Goal: Task Accomplishment & Management: Manage account settings

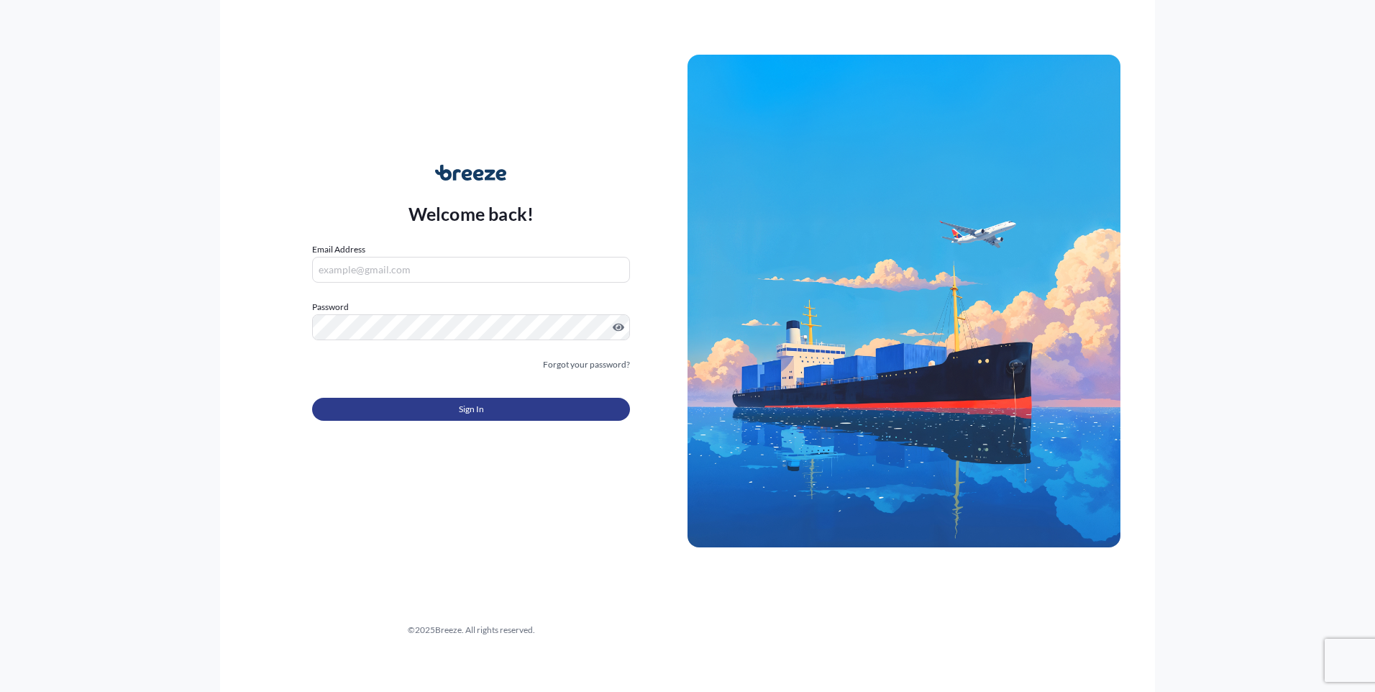
type input "[EMAIL_ADDRESS][DOMAIN_NAME]"
click at [416, 415] on button "Sign In" at bounding box center [471, 409] width 318 height 23
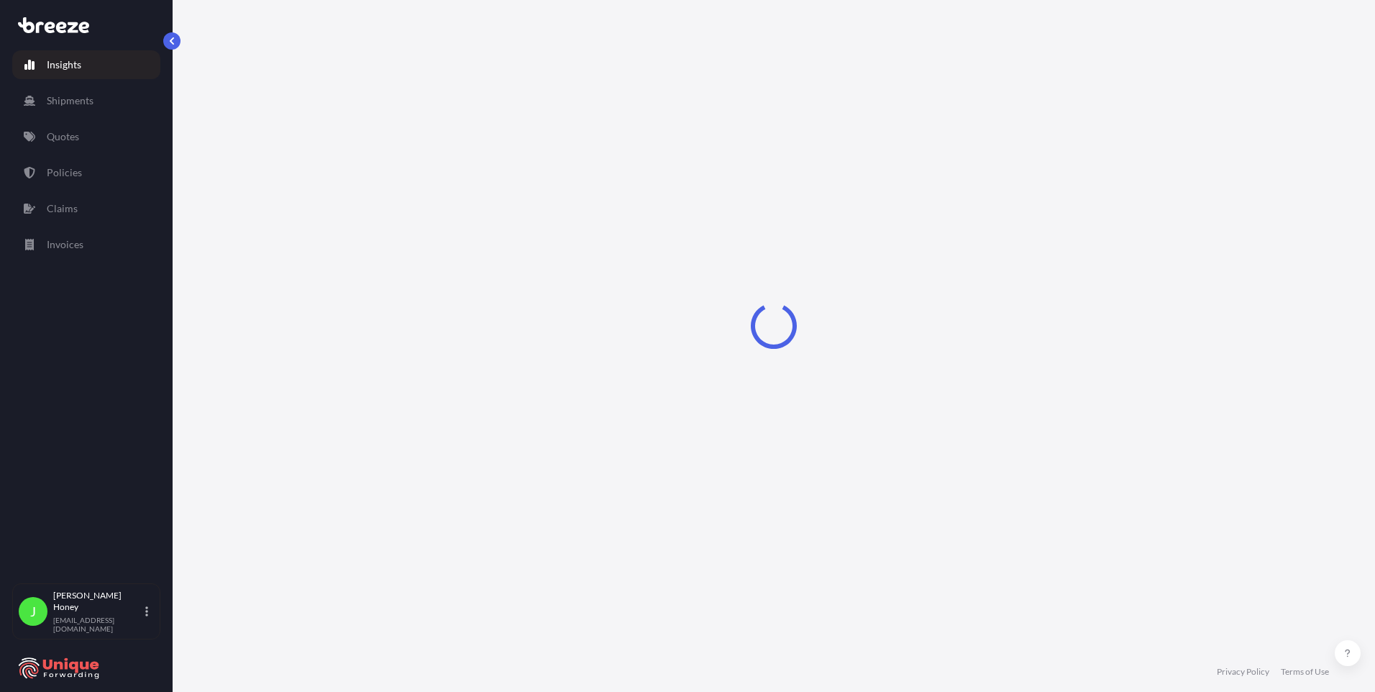
select select "2025"
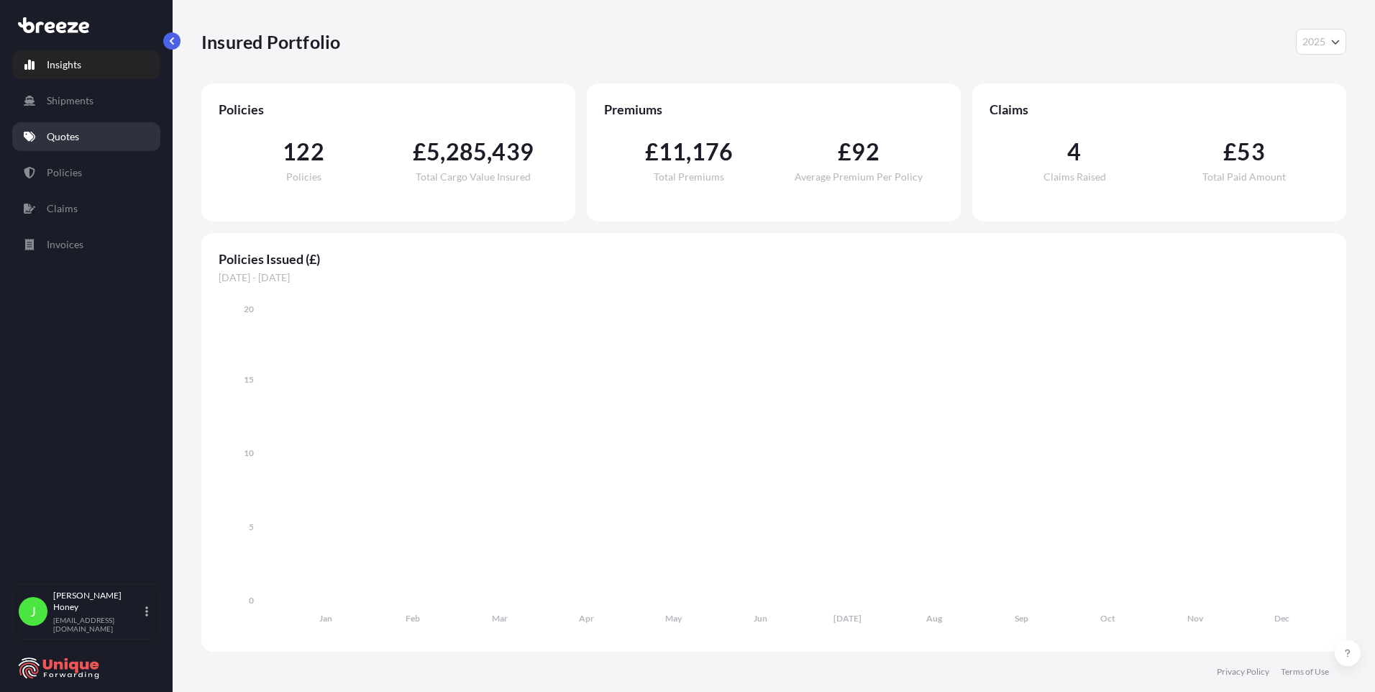
click at [83, 134] on link "Quotes" at bounding box center [86, 136] width 148 height 29
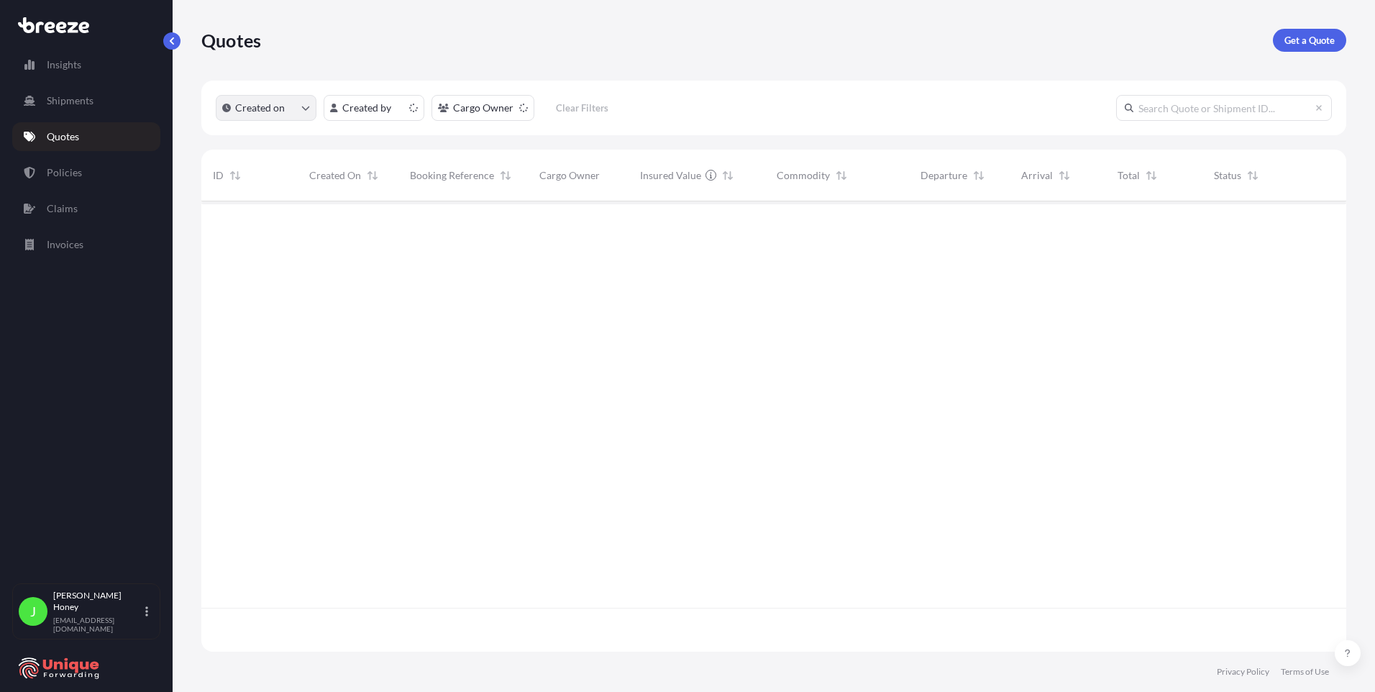
scroll to position [447, 1134]
click at [382, 109] on html "Insights Shipments Quotes Policies Claims Invoices J [PERSON_NAME] [EMAIL_ADDRE…" at bounding box center [687, 346] width 1375 height 692
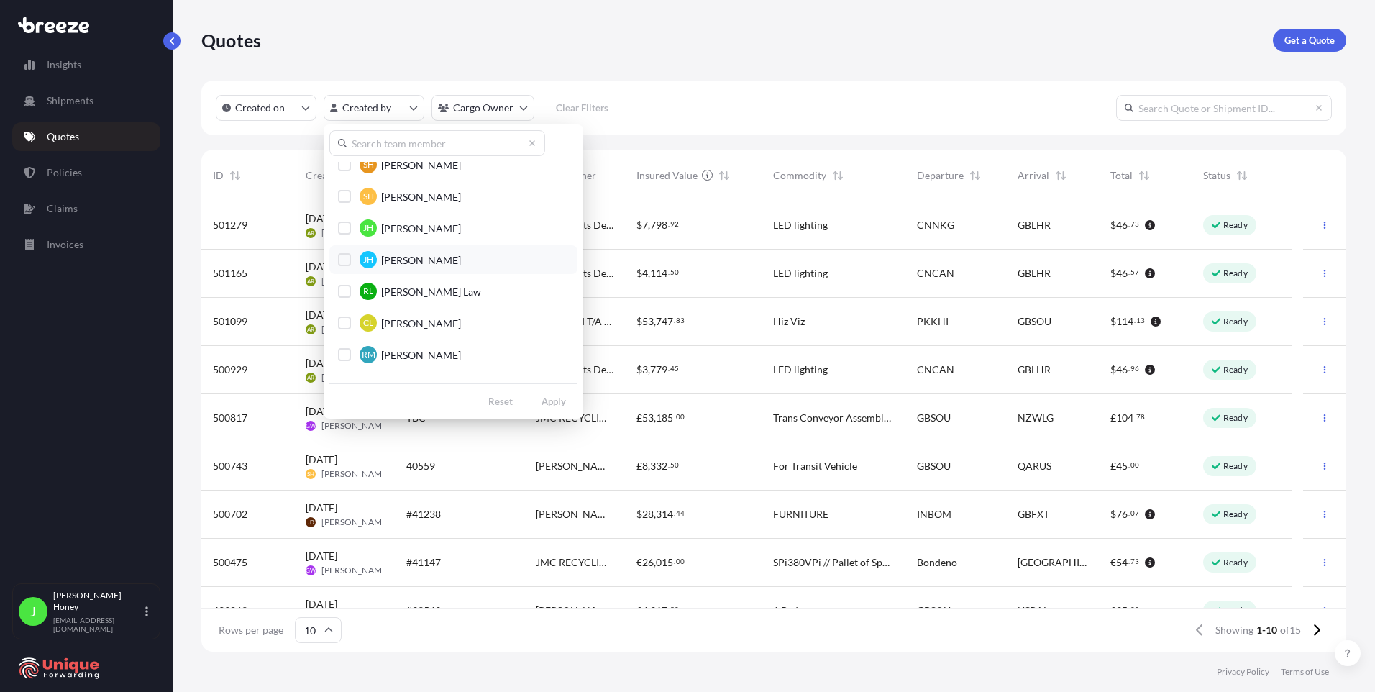
scroll to position [503, 0]
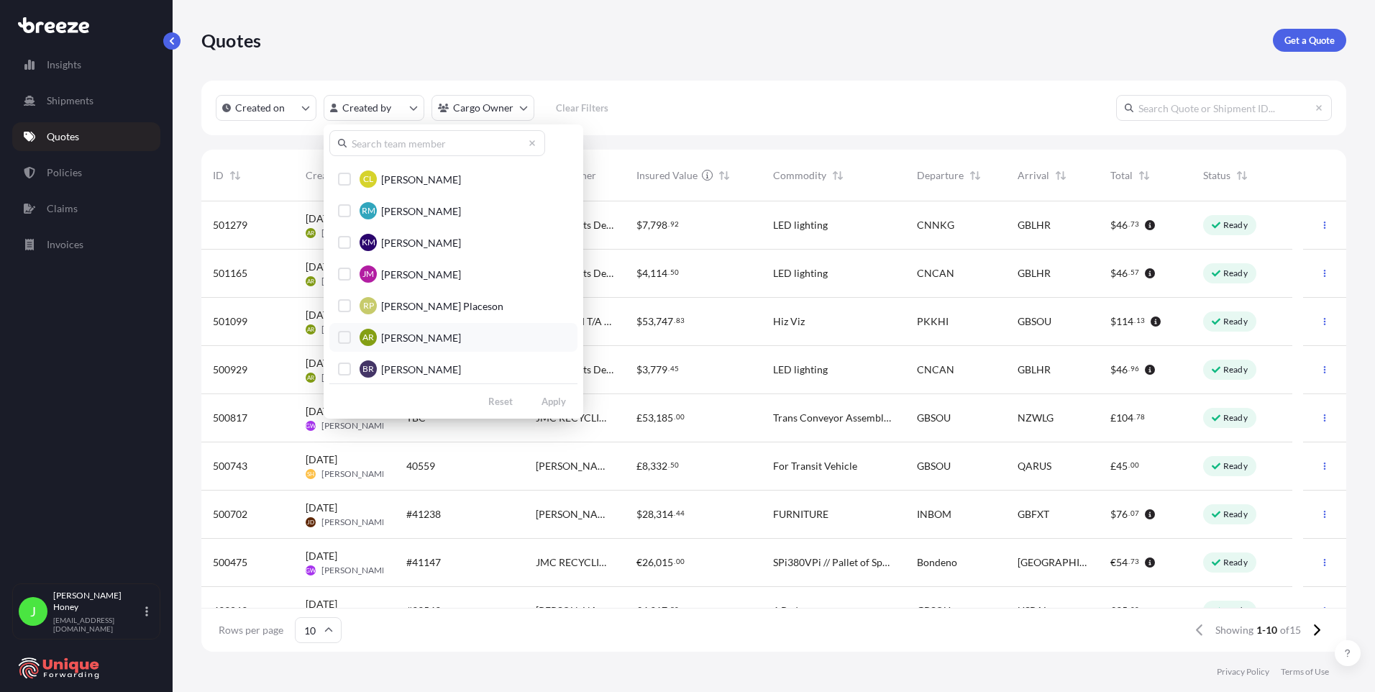
click at [428, 333] on span "[PERSON_NAME]" at bounding box center [421, 338] width 80 height 14
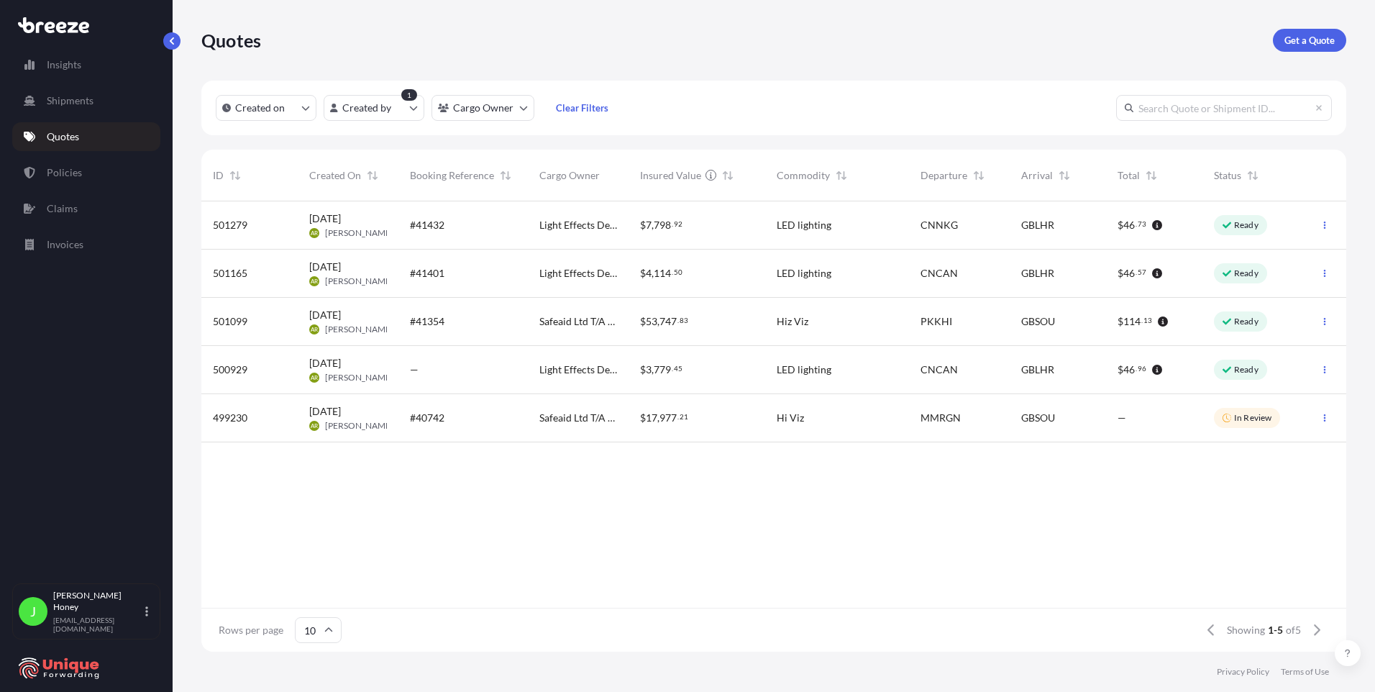
click at [841, 373] on div "LED lighting" at bounding box center [836, 369] width 121 height 14
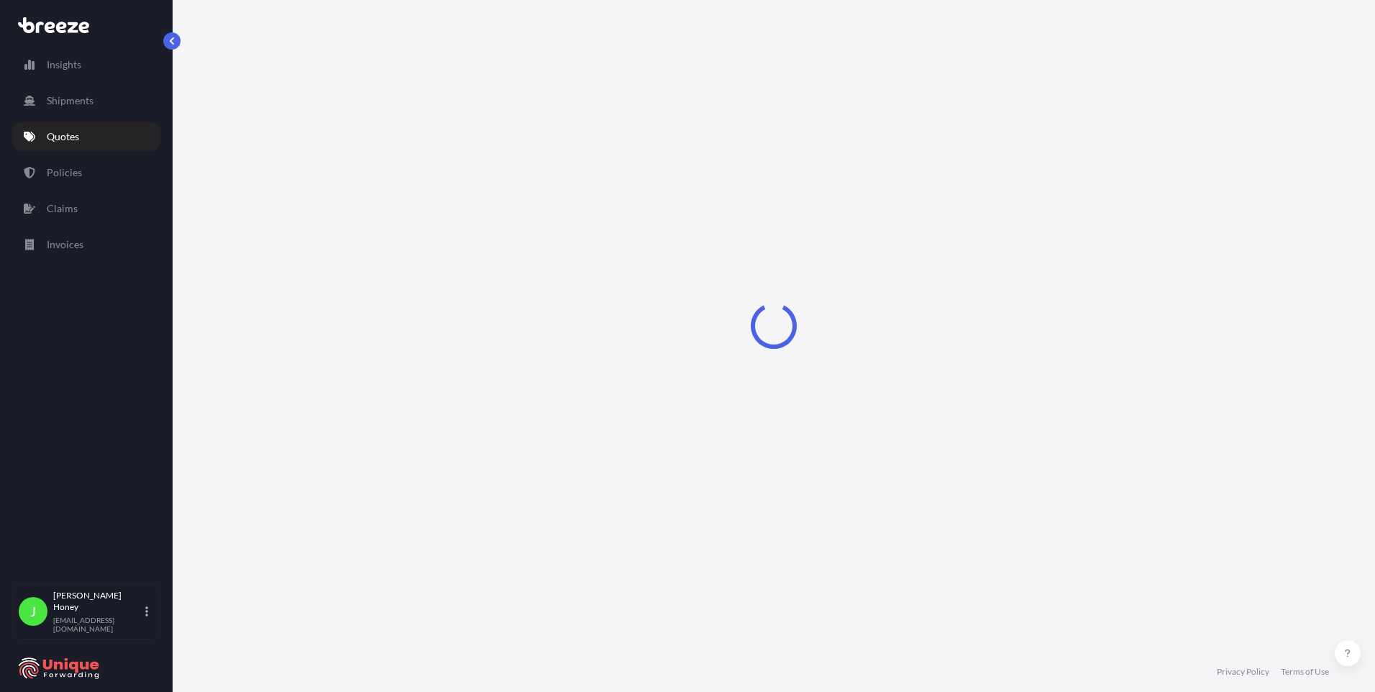
select select "Road"
select select "Air"
select select "Road"
select select "1"
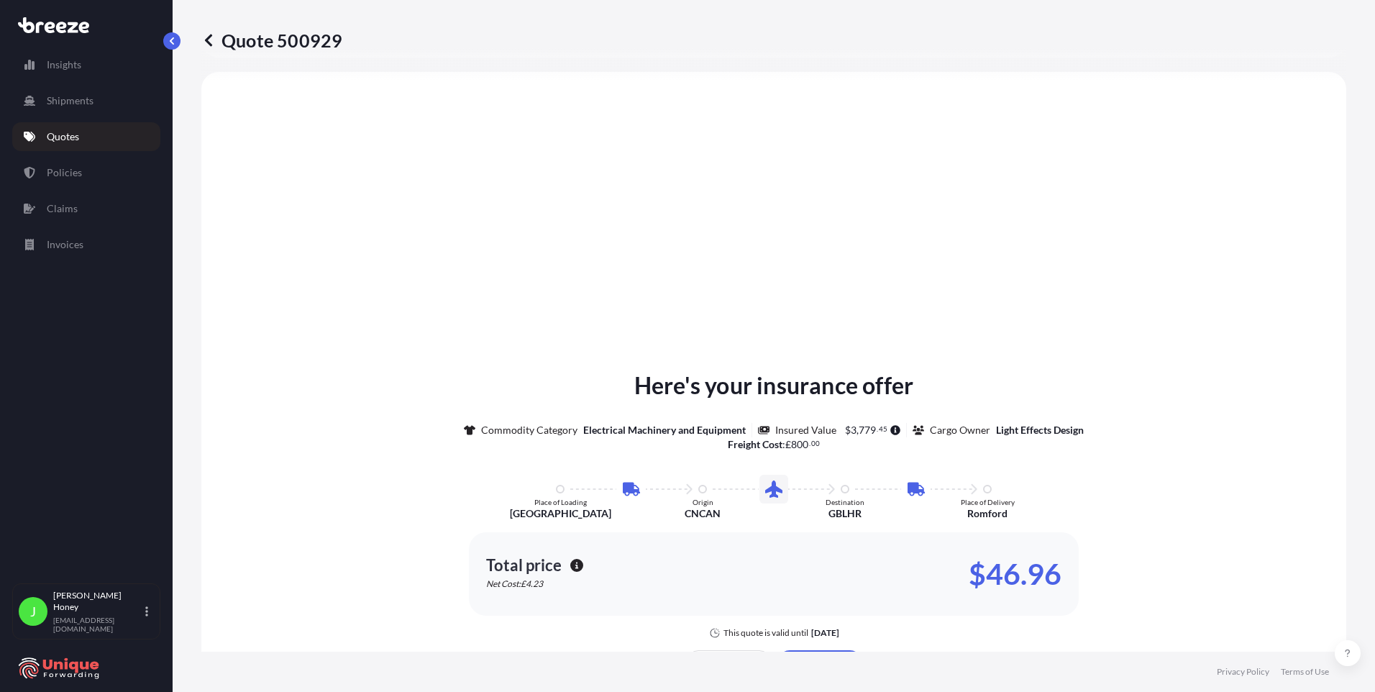
scroll to position [986, 0]
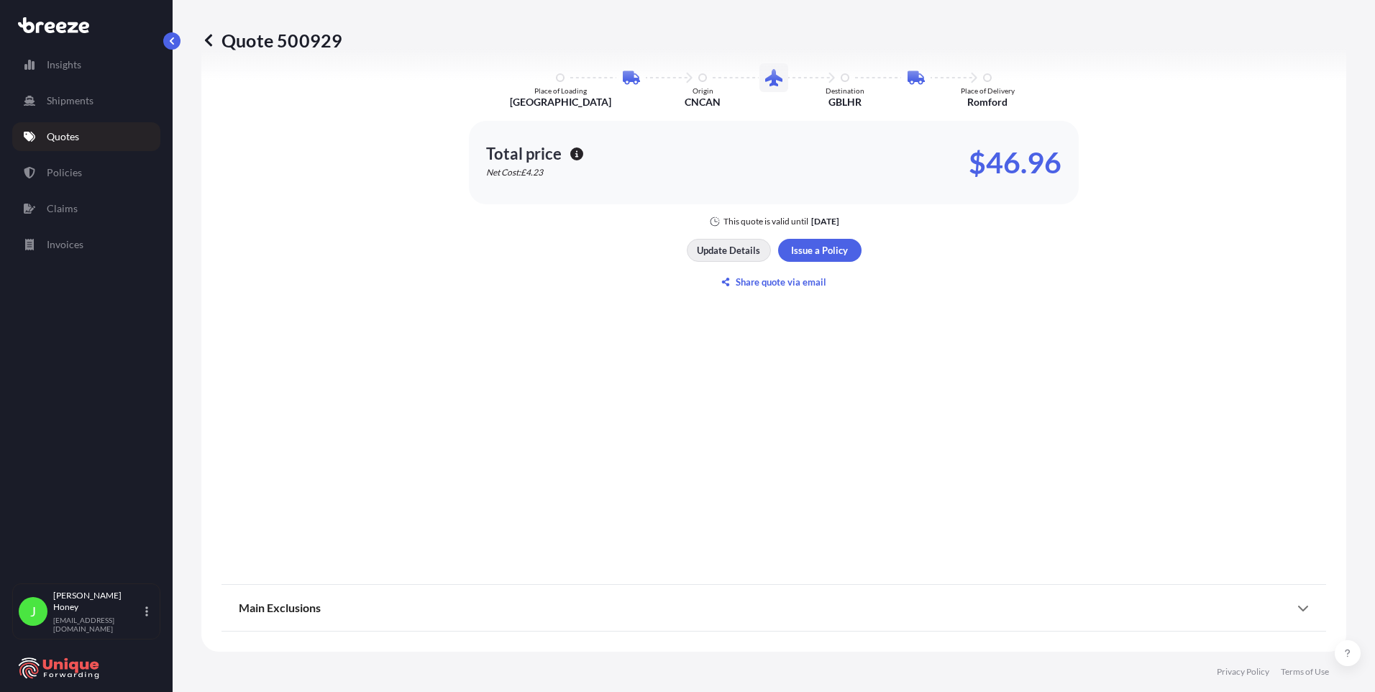
click at [728, 253] on p "Update Details" at bounding box center [728, 250] width 63 height 14
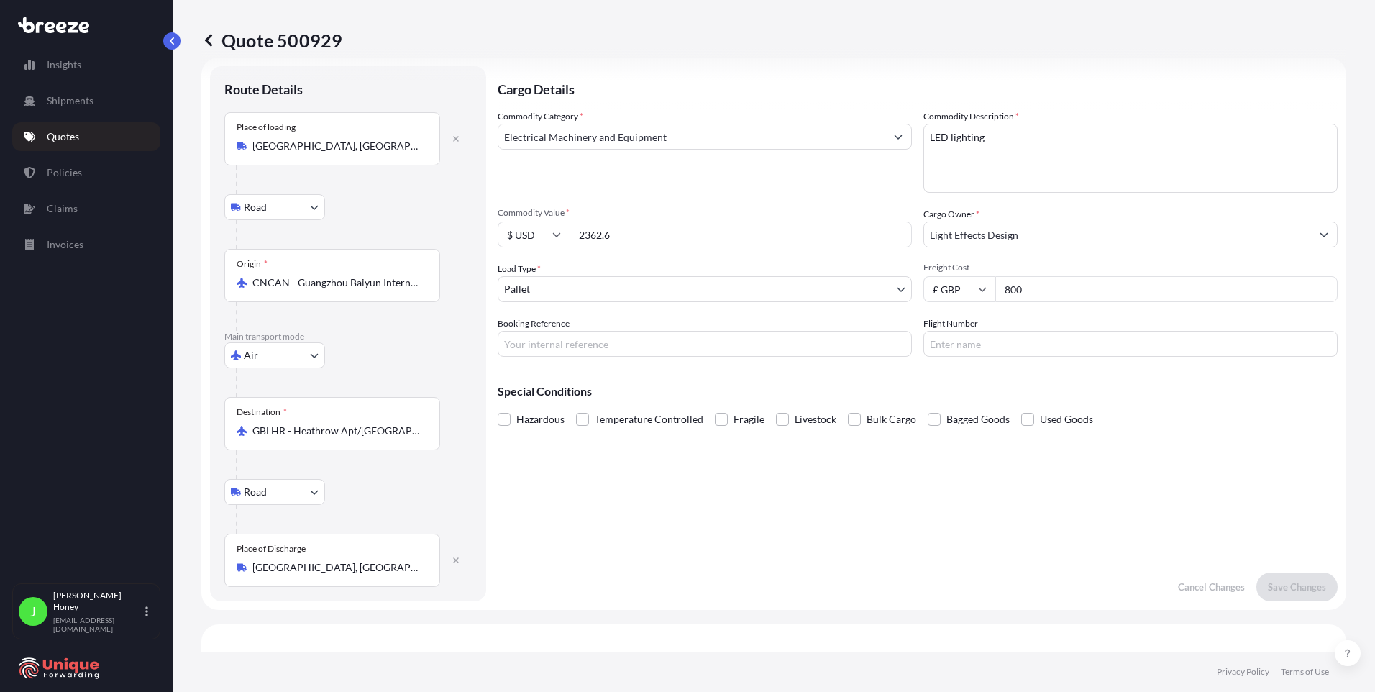
click at [582, 351] on input "Booking Reference" at bounding box center [705, 344] width 414 height 26
type input "fia25002547"
click at [1302, 592] on p "Save Changes" at bounding box center [1296, 586] width 58 height 14
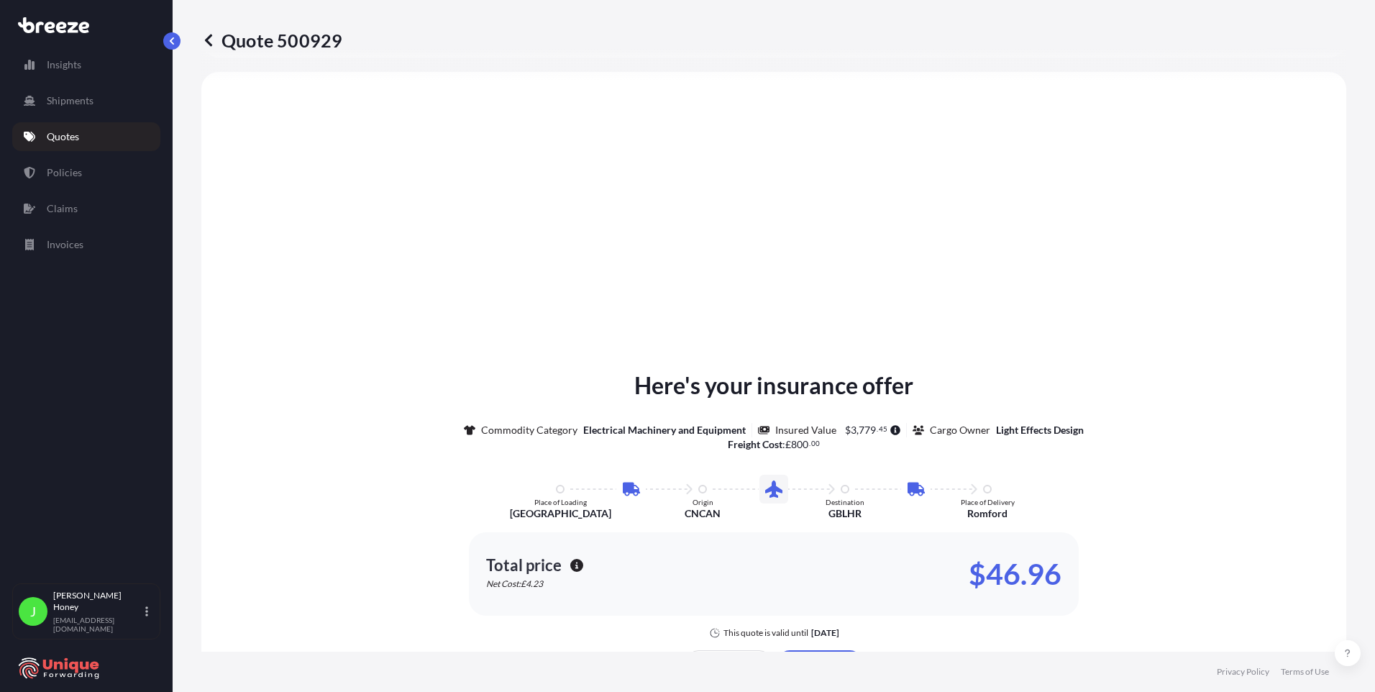
select select "Road"
select select "Air"
select select "Road"
select select "1"
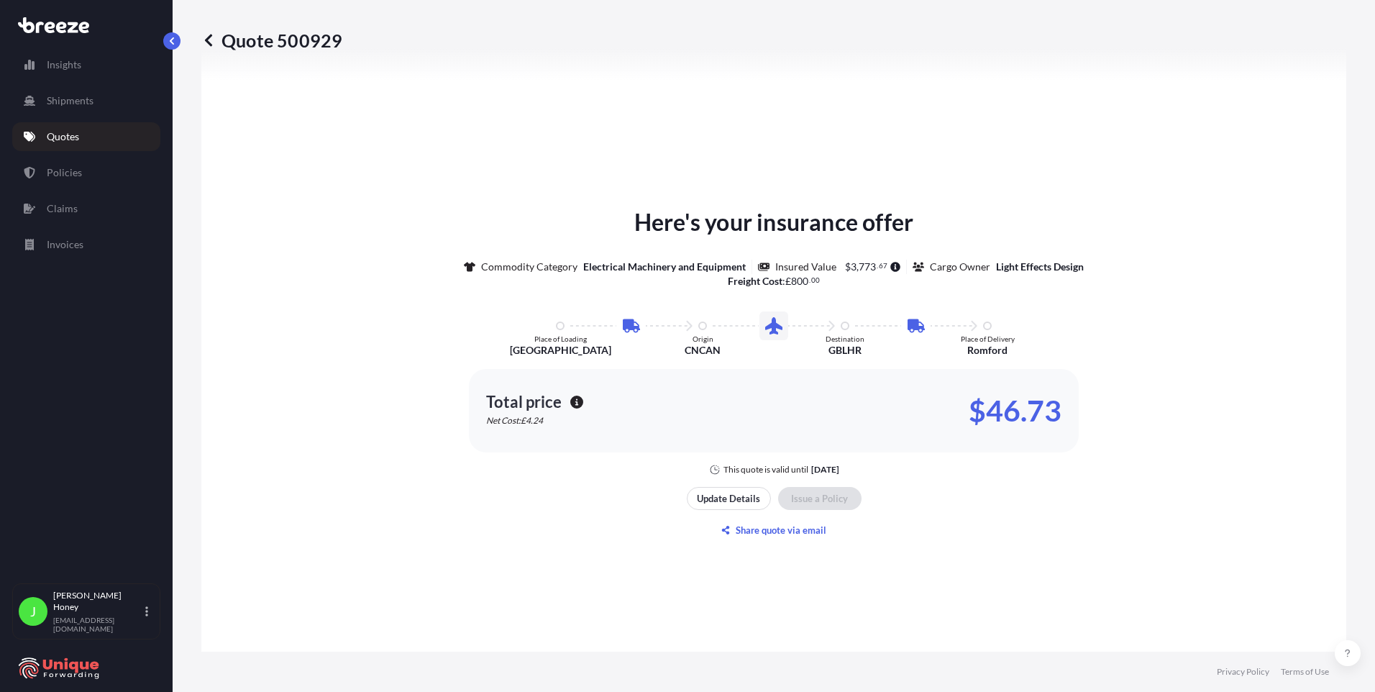
scroll to position [1920, 0]
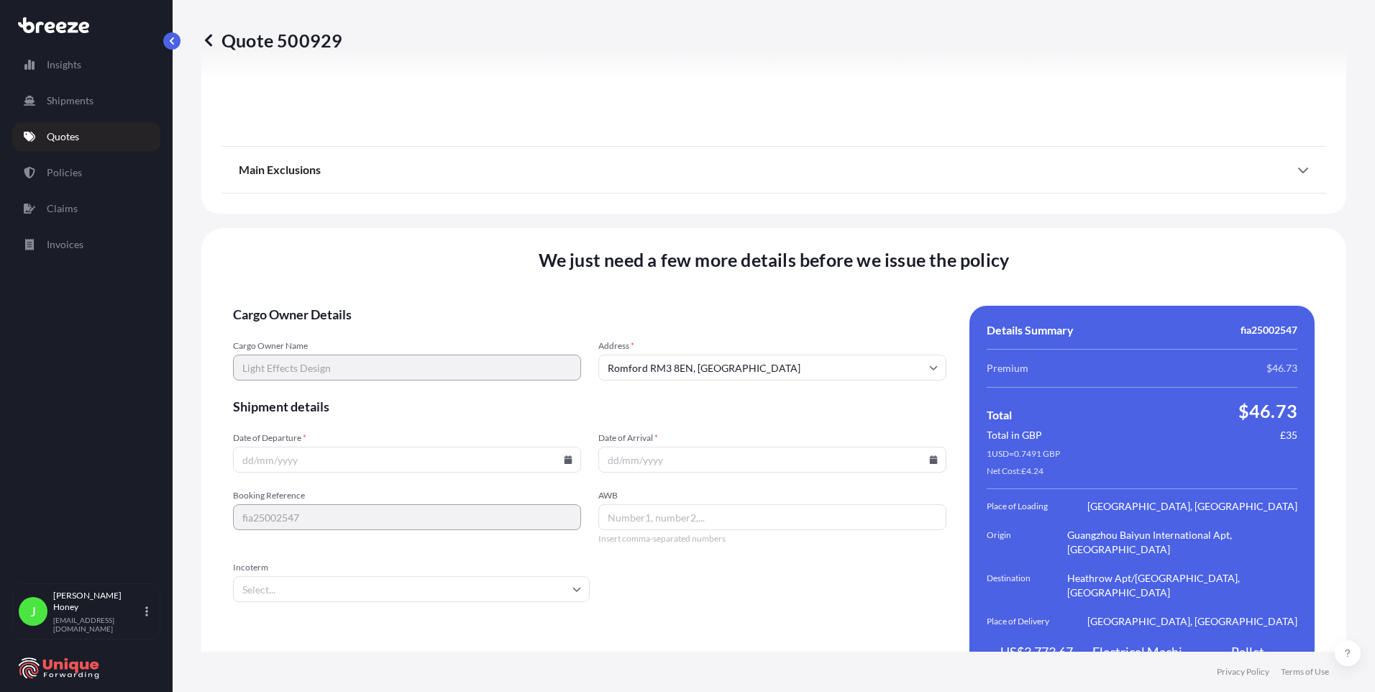
click at [567, 455] on icon at bounding box center [568, 459] width 8 height 9
click at [372, 298] on button "15" at bounding box center [362, 298] width 23 height 23
type input "[DATE]"
click at [651, 446] on input "Date of Arrival *" at bounding box center [772, 459] width 348 height 26
click at [930, 455] on icon at bounding box center [934, 459] width 8 height 9
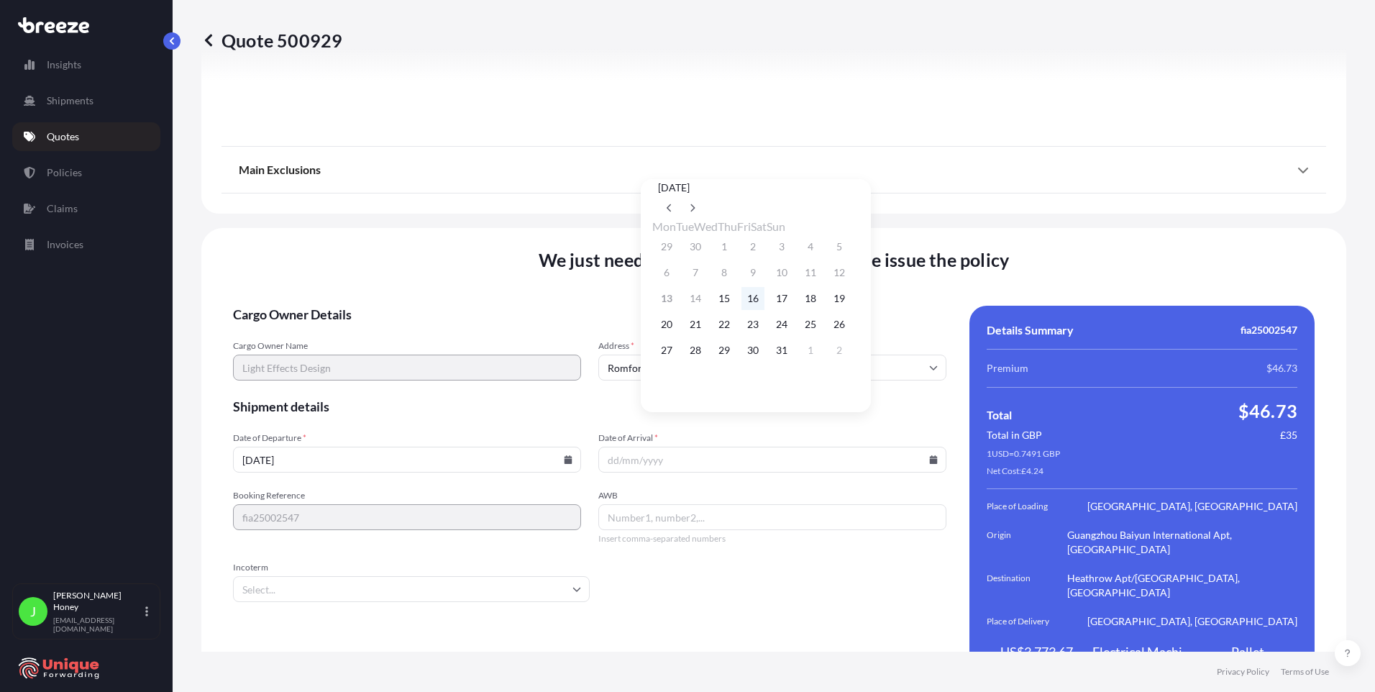
click at [764, 301] on button "16" at bounding box center [752, 298] width 23 height 23
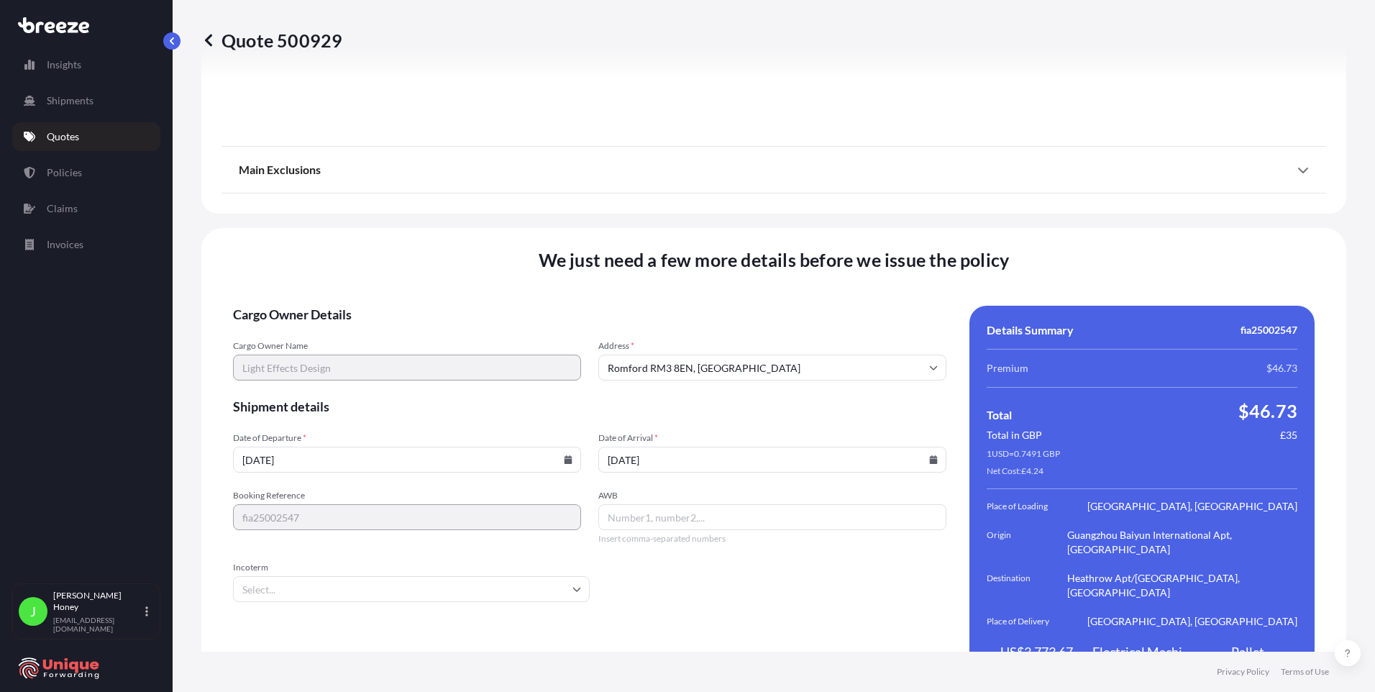
type input "[DATE]"
click at [670, 504] on input "AWB" at bounding box center [772, 517] width 348 height 26
type input "11238839474"
click at [500, 576] on input "Incoterm" at bounding box center [411, 589] width 357 height 26
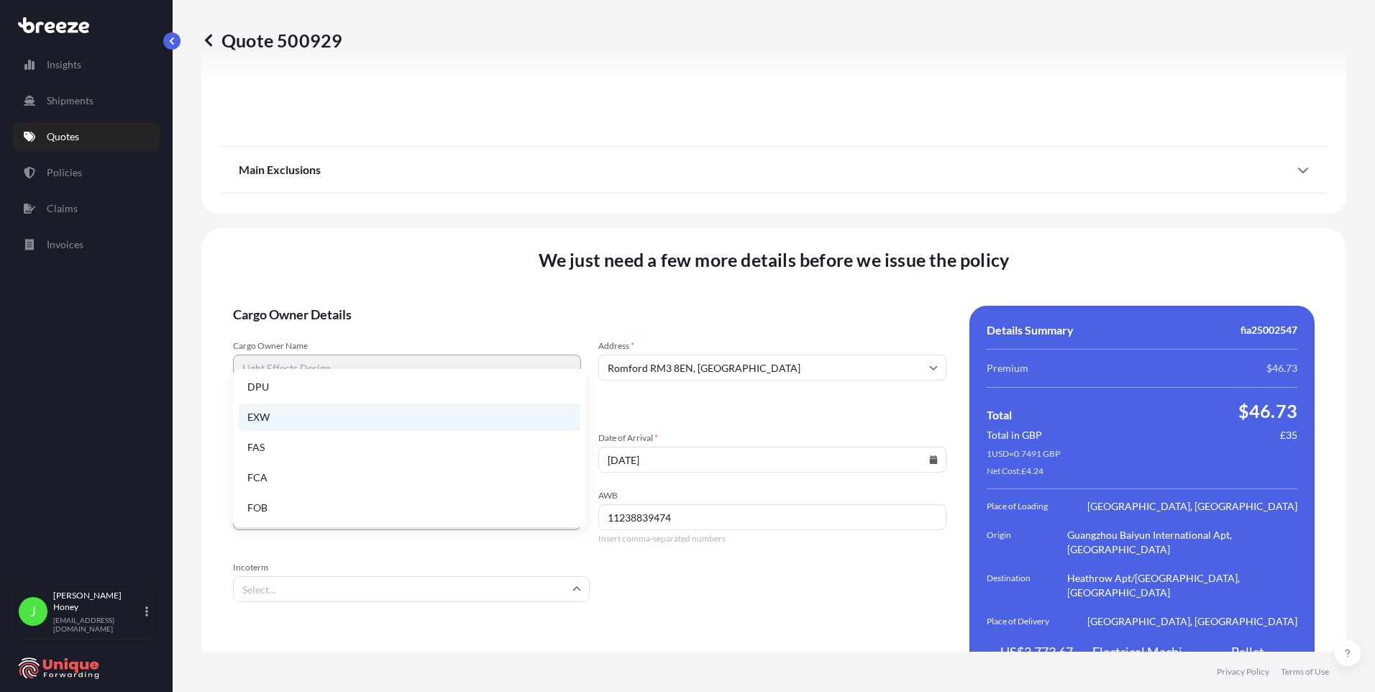
click at [313, 422] on li "EXW" at bounding box center [409, 416] width 341 height 27
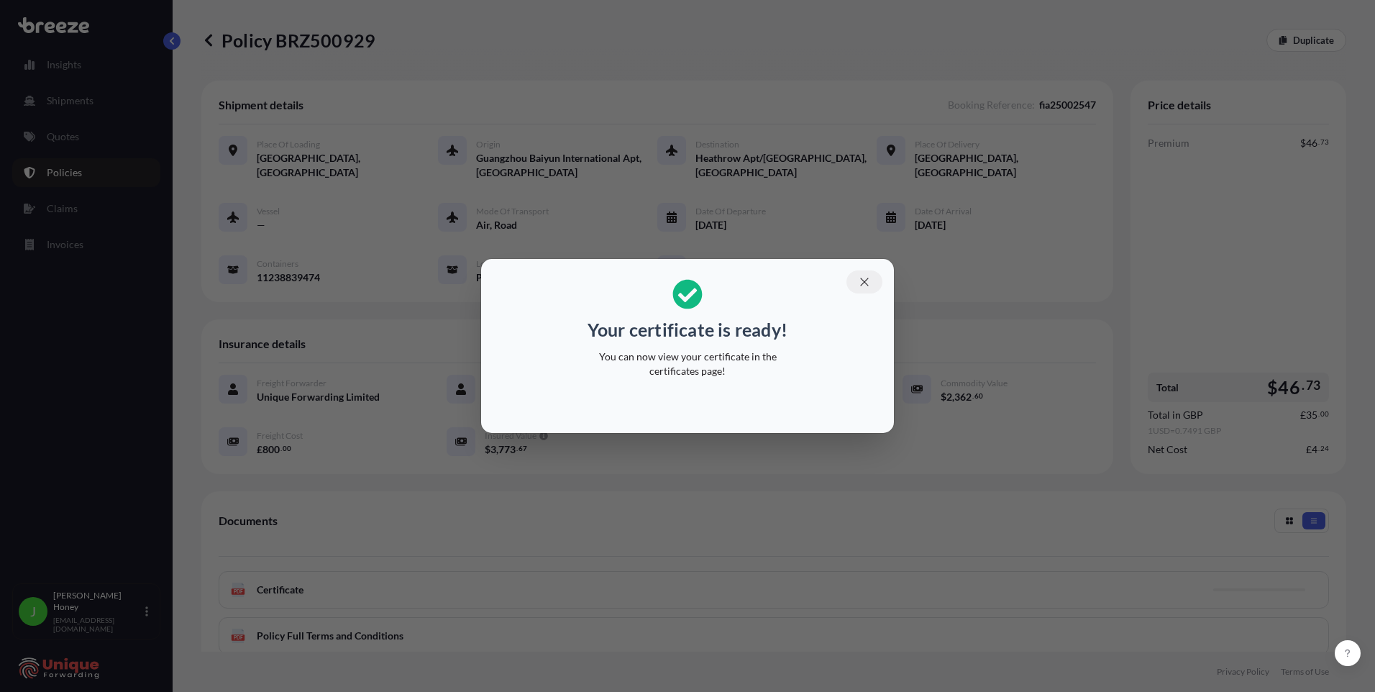
click at [865, 283] on icon "button" at bounding box center [864, 281] width 13 height 13
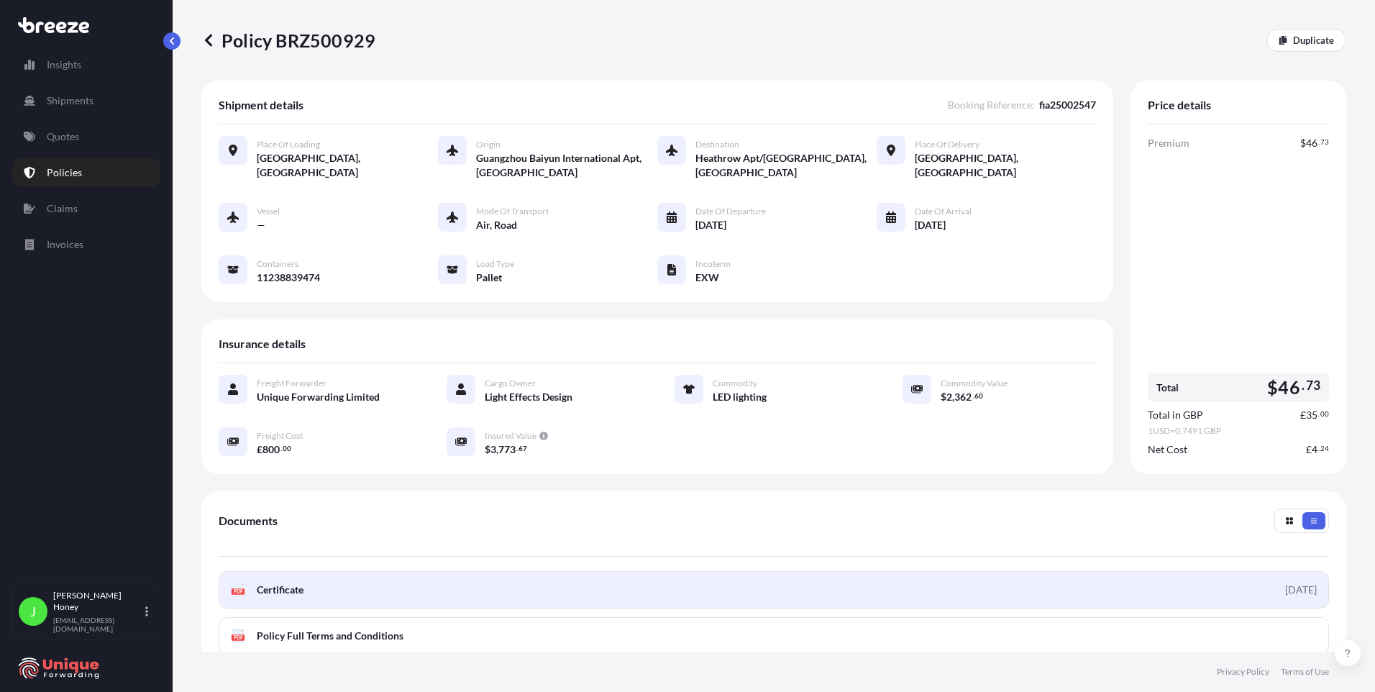
scroll to position [72, 0]
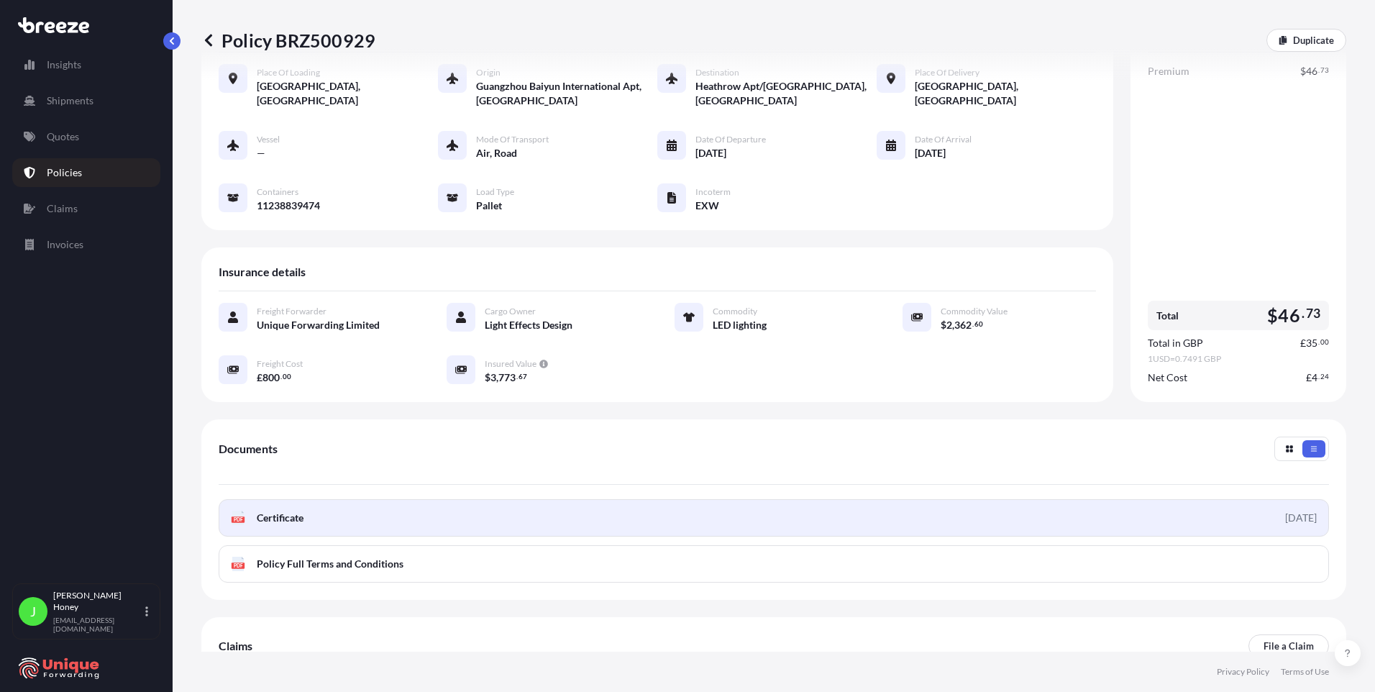
click at [631, 519] on link "PDF Certificate [DATE]" at bounding box center [774, 517] width 1110 height 37
